Goal: Task Accomplishment & Management: Manage account settings

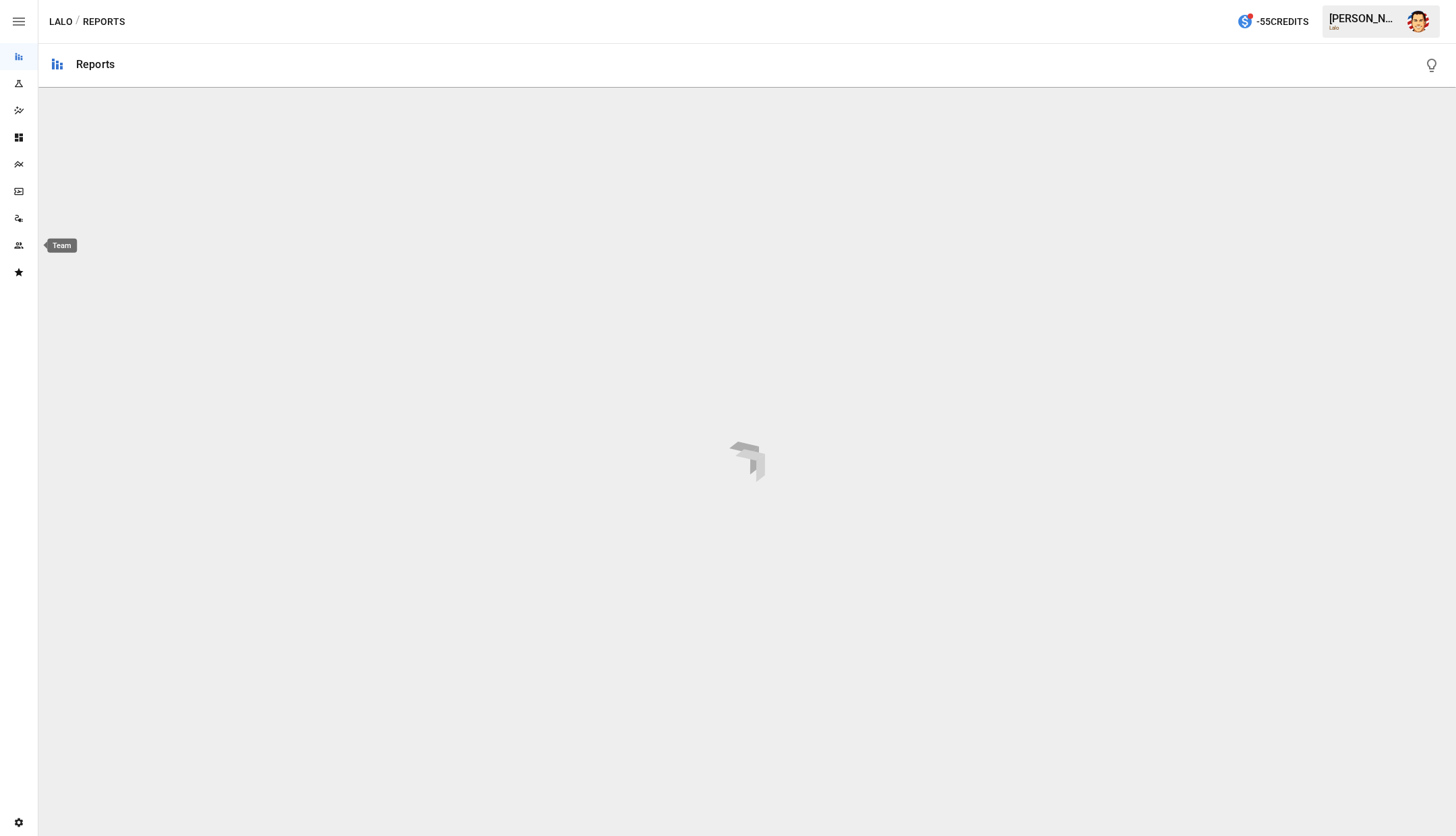
click at [22, 249] on icon "Team" at bounding box center [19, 245] width 11 height 11
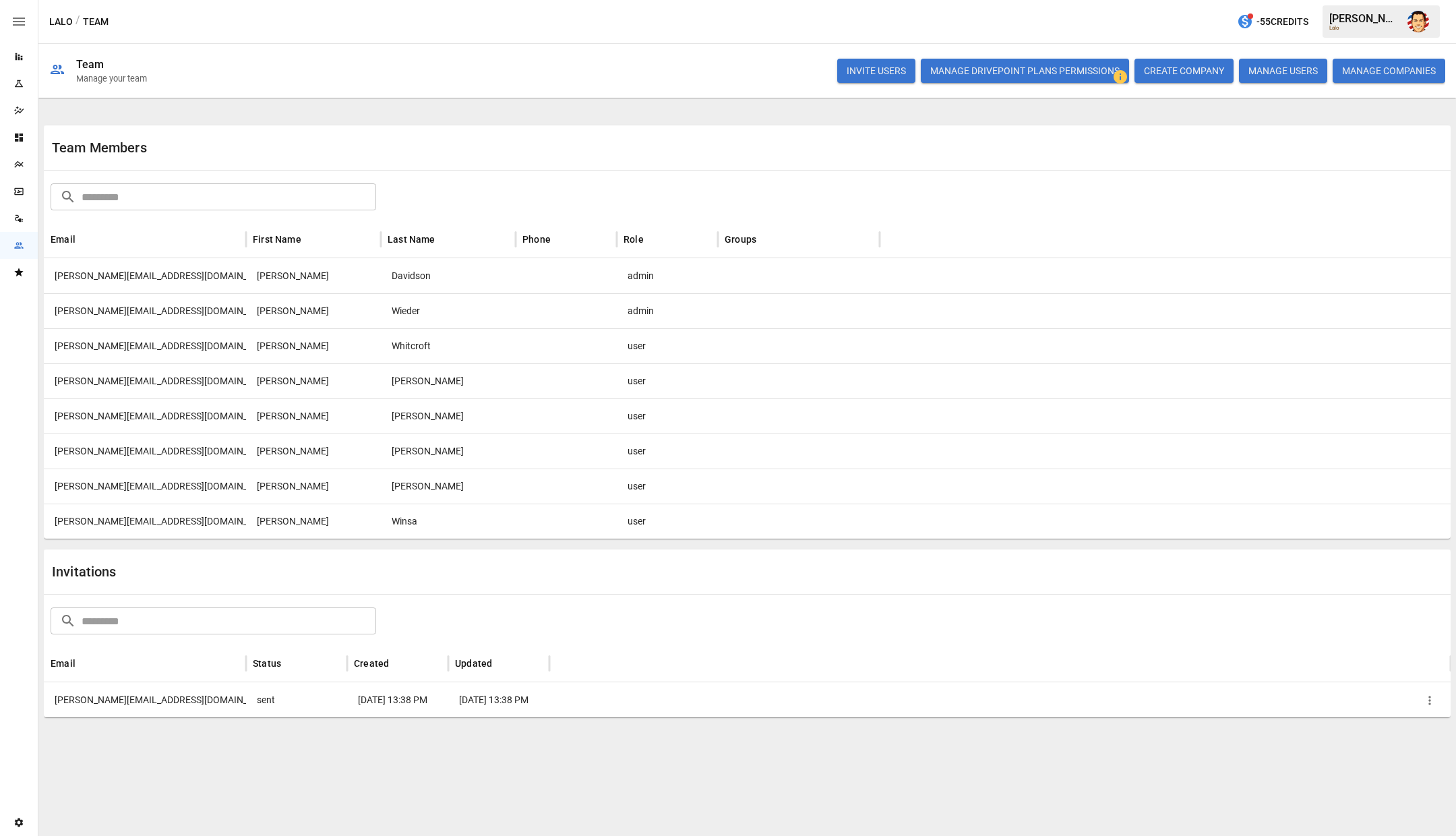
click at [848, 70] on button "INVITE USERS" at bounding box center [876, 70] width 78 height 24
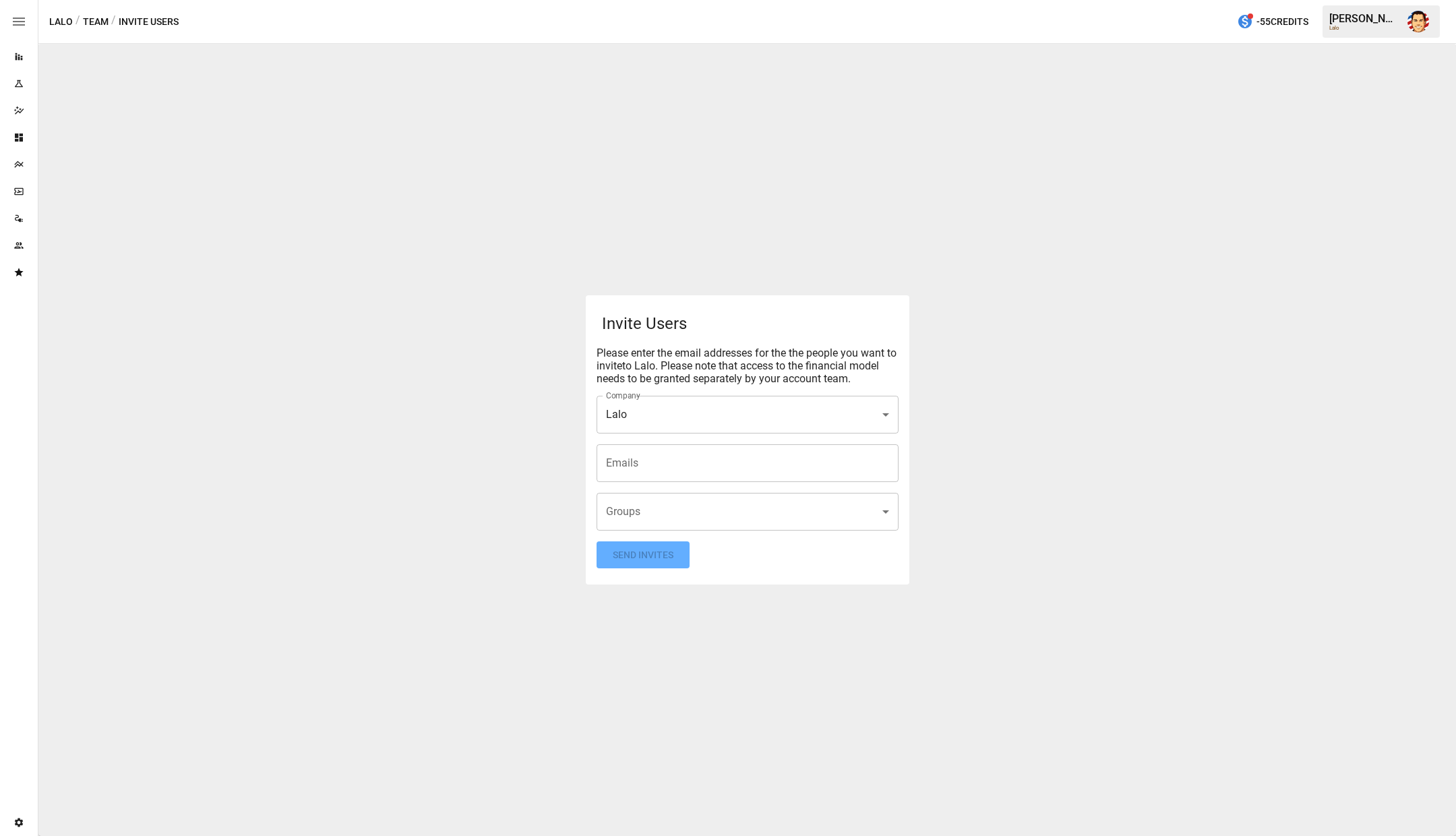
click at [716, 455] on input "Emails" at bounding box center [747, 462] width 290 height 26
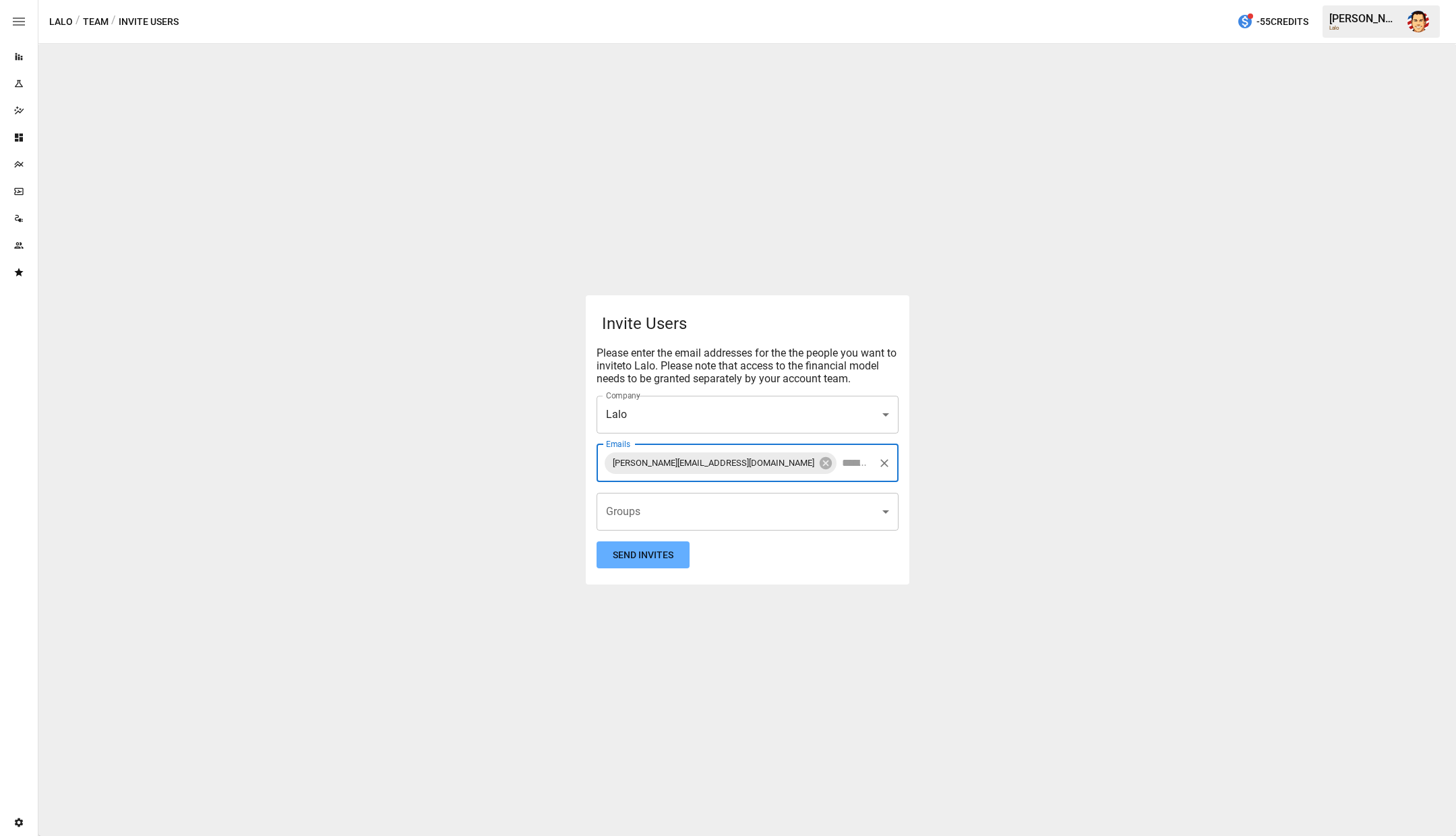
click at [771, 0] on body "Reports Experiments Dazzler Studio Dashboards Plans SmartModel ™ Data Sources T…" at bounding box center [728, 0] width 1456 height 0
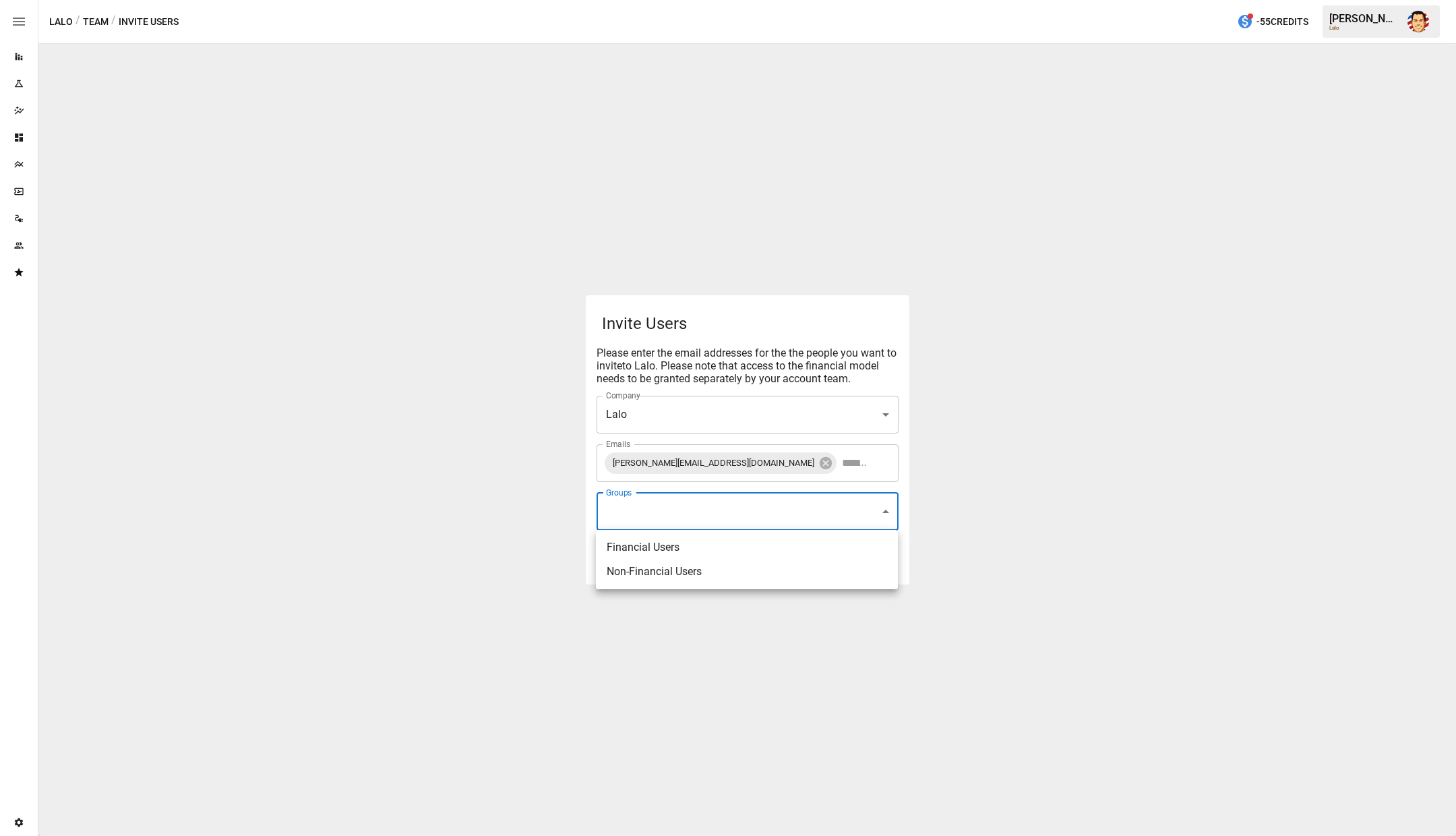
click at [676, 547] on li "Financial Users" at bounding box center [747, 547] width 302 height 24
type input "**********"
click at [526, 500] on div at bounding box center [728, 418] width 1456 height 836
drag, startPoint x: 516, startPoint y: 461, endPoint x: 524, endPoint y: 449, distance: 14.4
click at [516, 460] on div "**********" at bounding box center [747, 440] width 1418 height 792
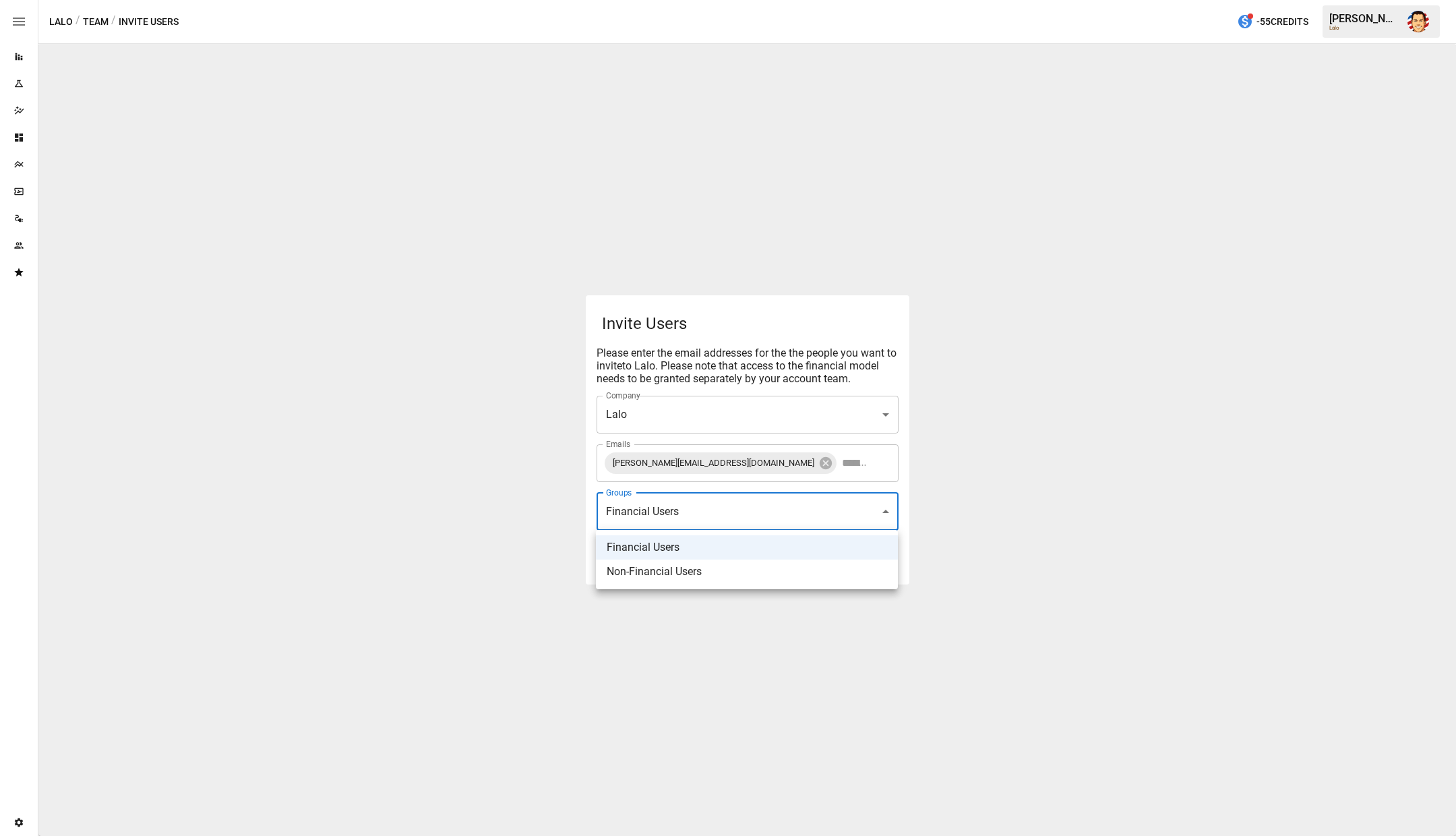
click at [782, 0] on body "**********" at bounding box center [728, 0] width 1456 height 0
click at [691, 540] on li "Financial Users" at bounding box center [747, 547] width 302 height 24
click at [565, 509] on div at bounding box center [728, 418] width 1456 height 836
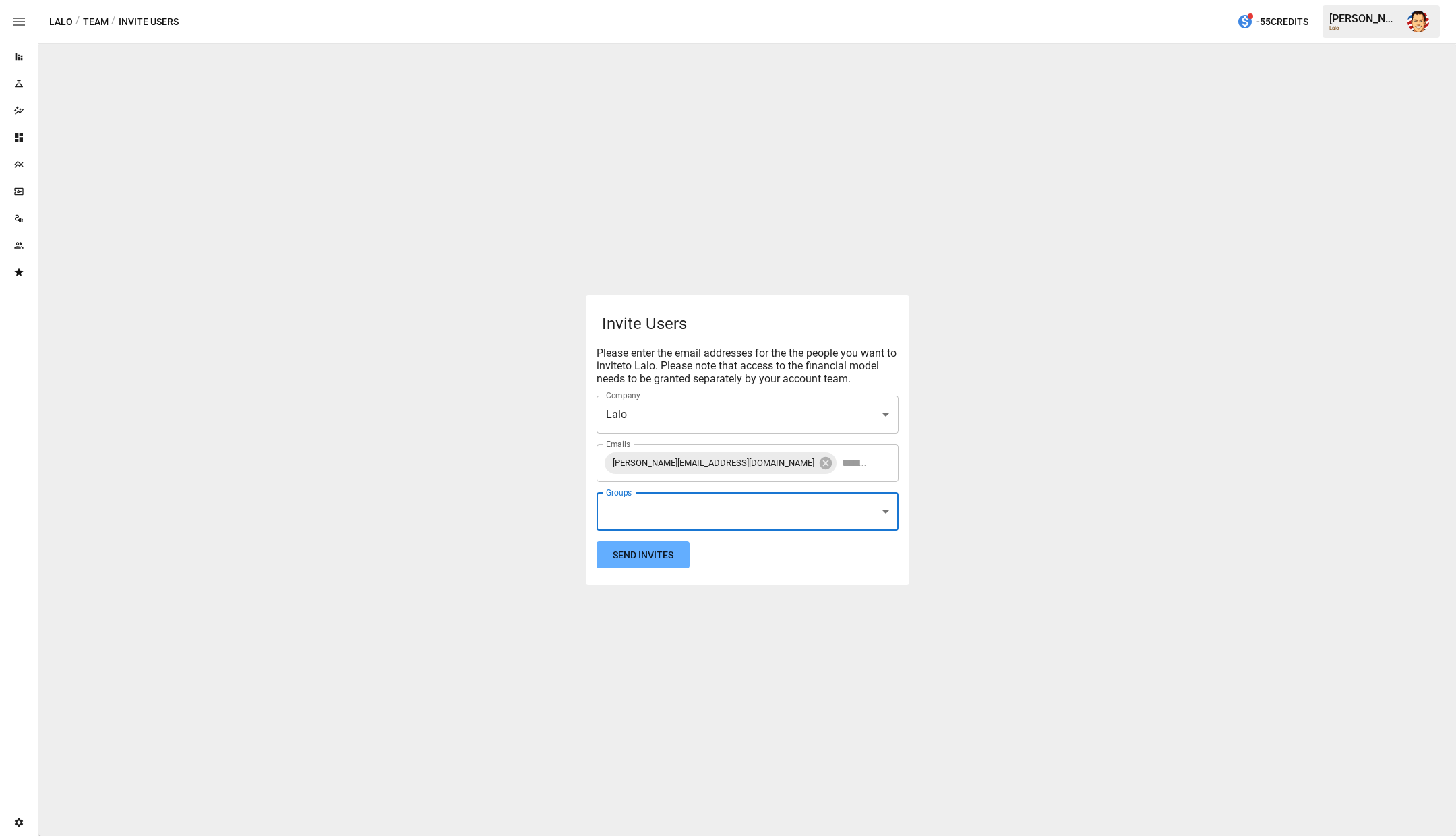
click at [567, 429] on div "Invite Users Please enter the email addresses for the the people you want to in…" at bounding box center [747, 440] width 1418 height 792
click at [637, 555] on button "Send Invites" at bounding box center [643, 555] width 93 height 28
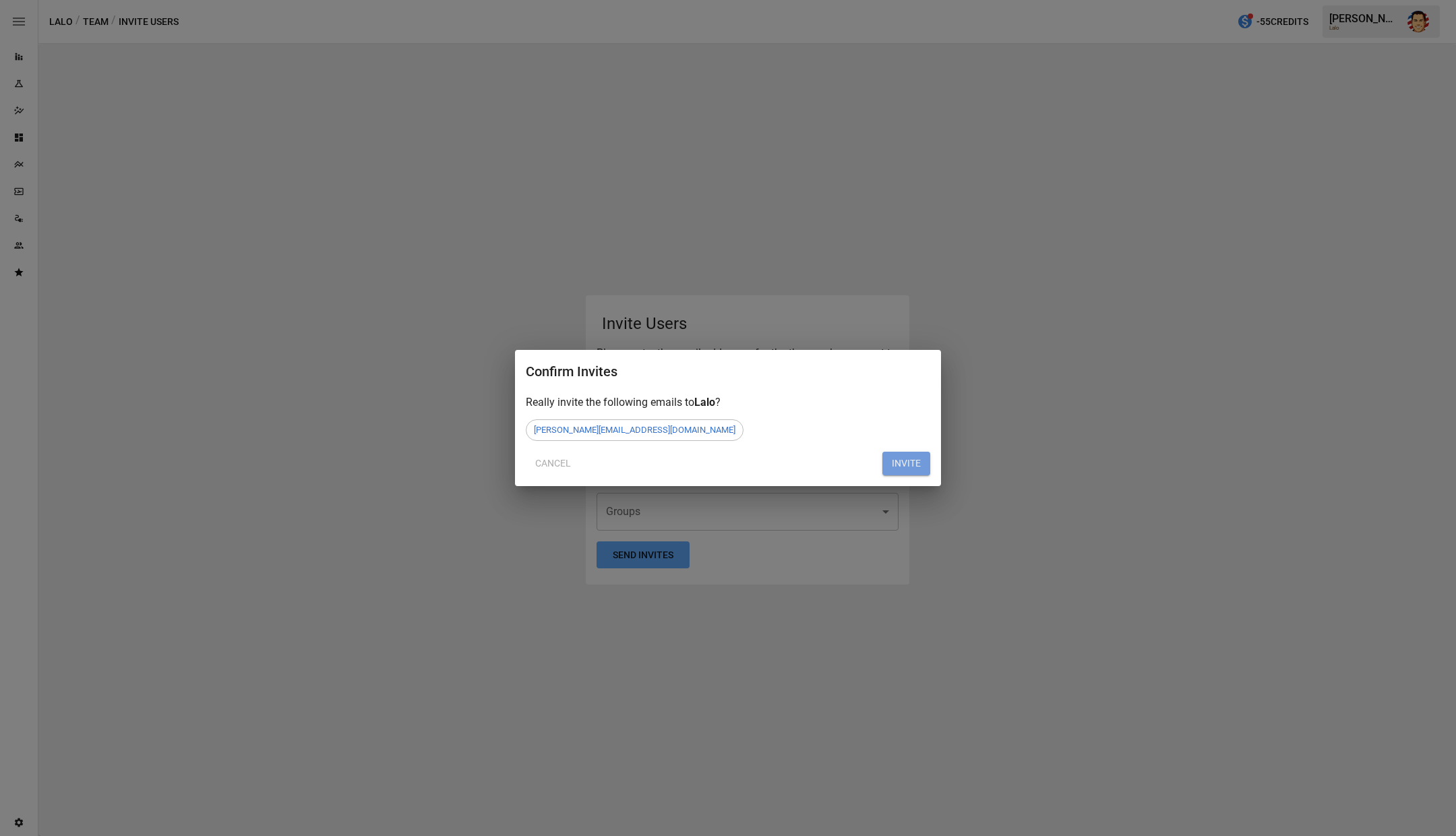
click at [905, 460] on button "INVITE" at bounding box center [906, 463] width 48 height 24
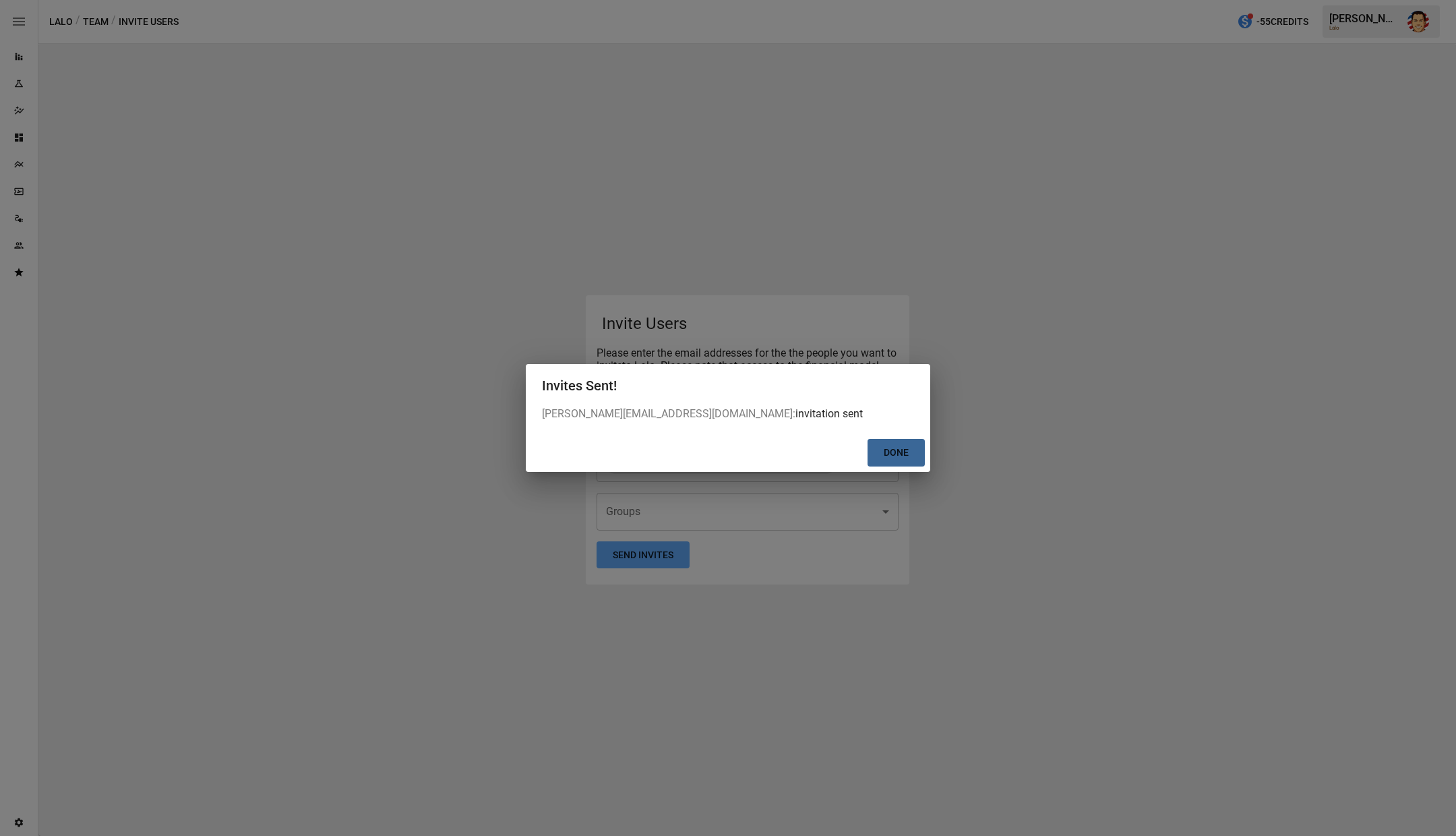
click at [898, 458] on button "Done" at bounding box center [896, 453] width 57 height 28
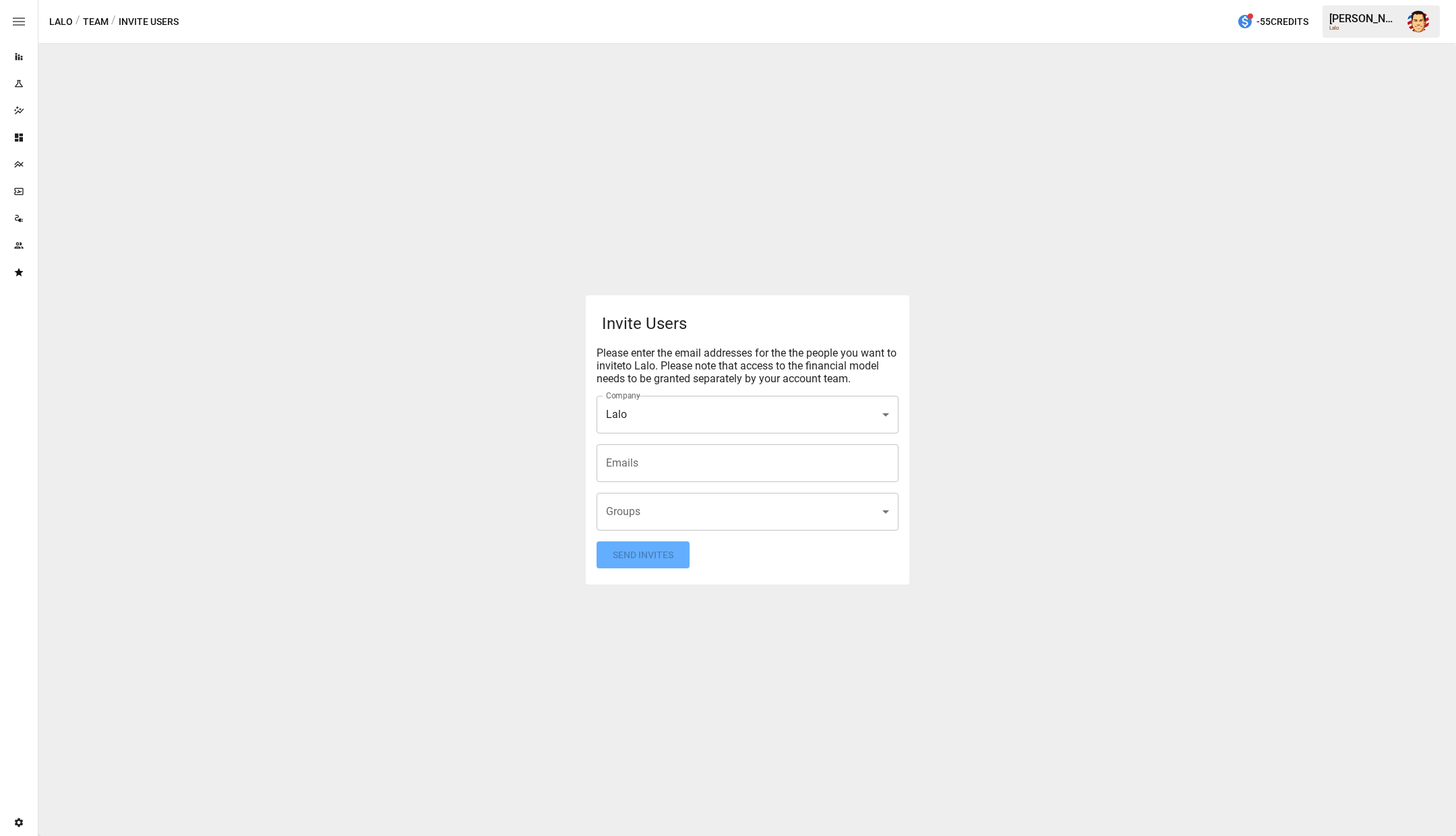
click at [702, 221] on div "Invite Users Please enter the email addresses for the the people you want to in…" at bounding box center [747, 440] width 1418 height 792
click at [636, 221] on div "Invite Users Please enter the email addresses for the the people you want to in…" at bounding box center [747, 440] width 1418 height 792
click at [473, 265] on div "Invite Users Please enter the email addresses for the the people you want to in…" at bounding box center [747, 440] width 1418 height 792
click at [20, 64] on div "Reports" at bounding box center [19, 57] width 38 height 27
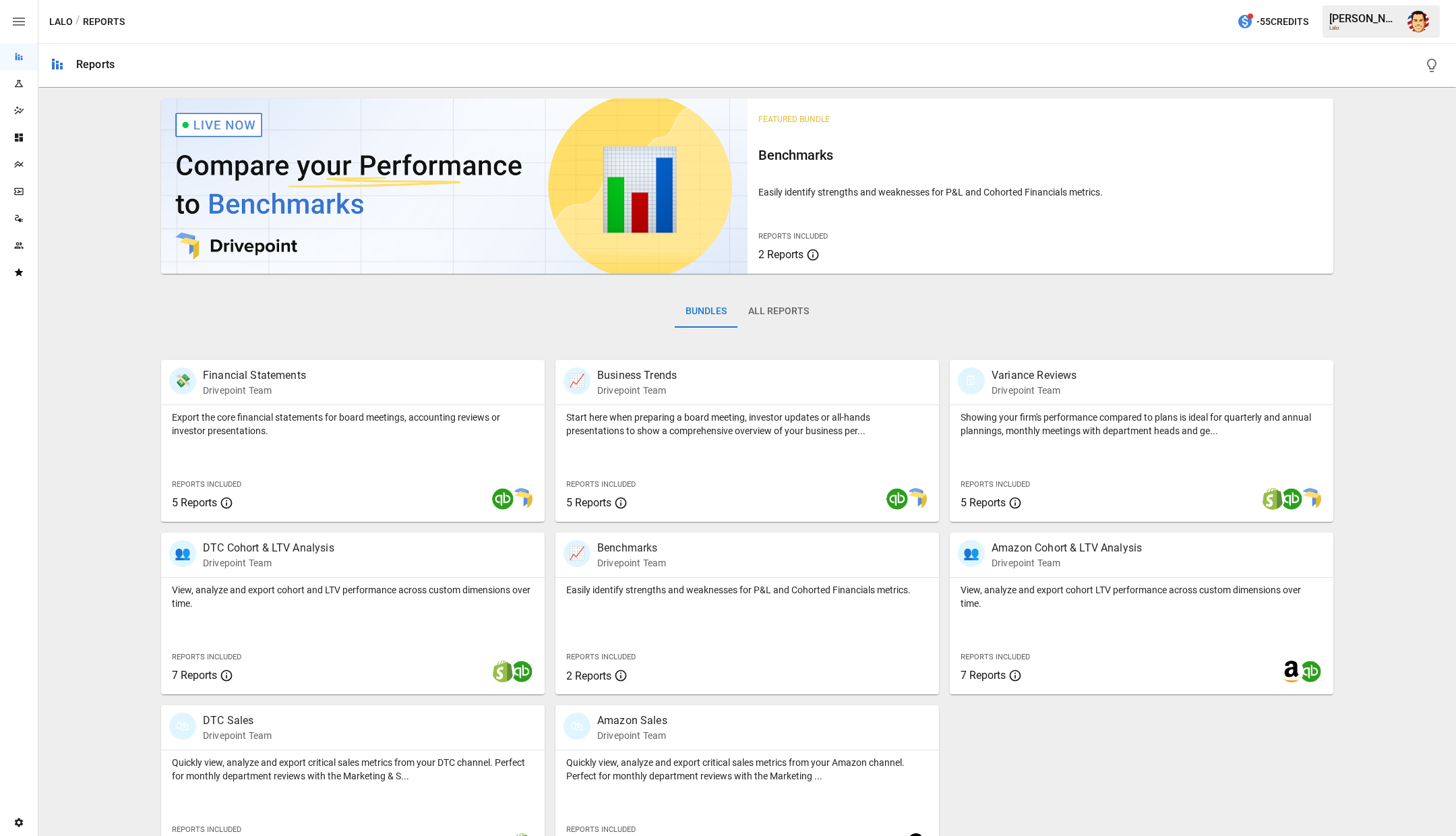
scroll to position [27, 0]
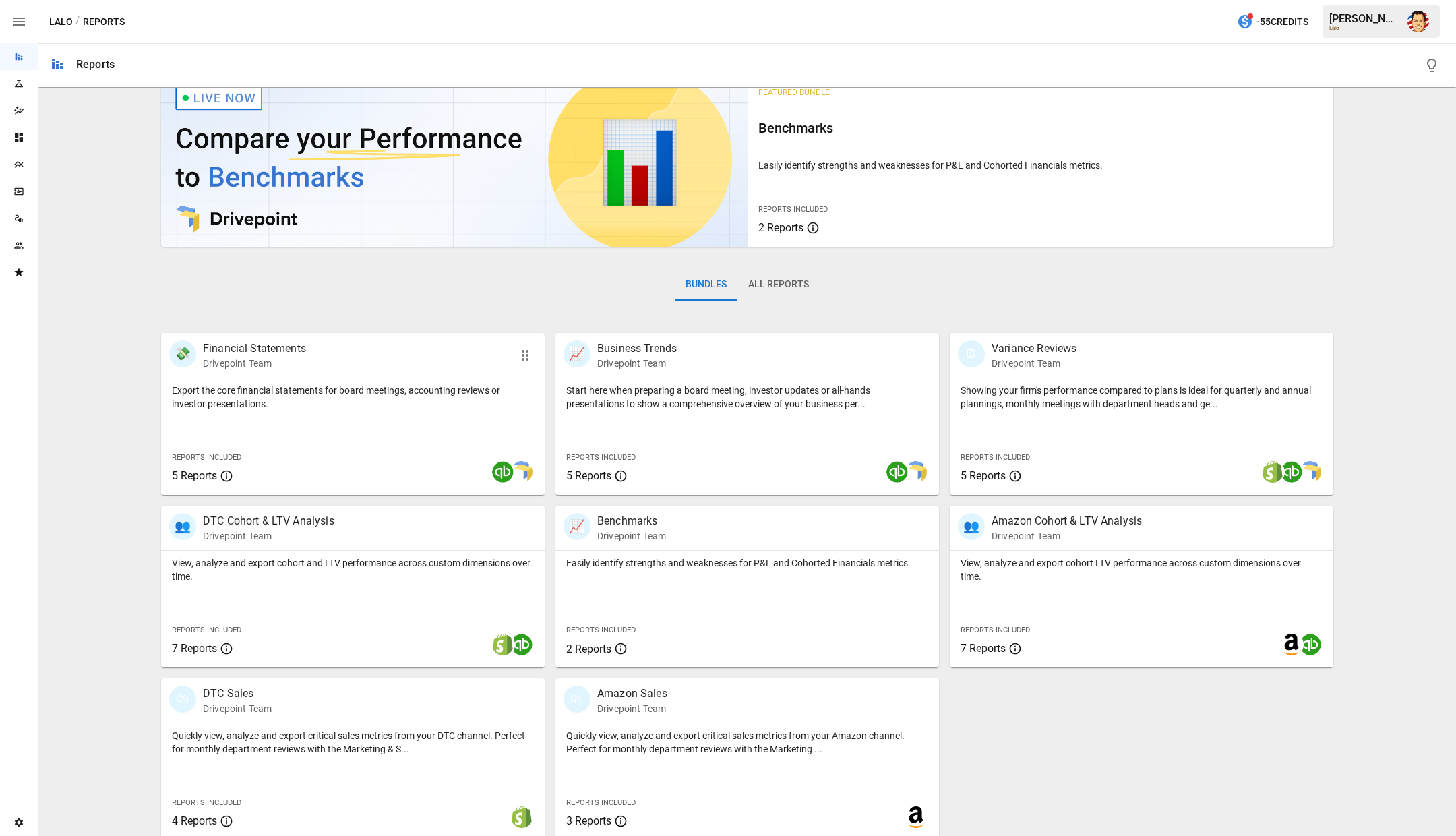
click at [272, 347] on p "Financial Statements" at bounding box center [254, 348] width 103 height 16
